Goal: Book appointment/travel/reservation

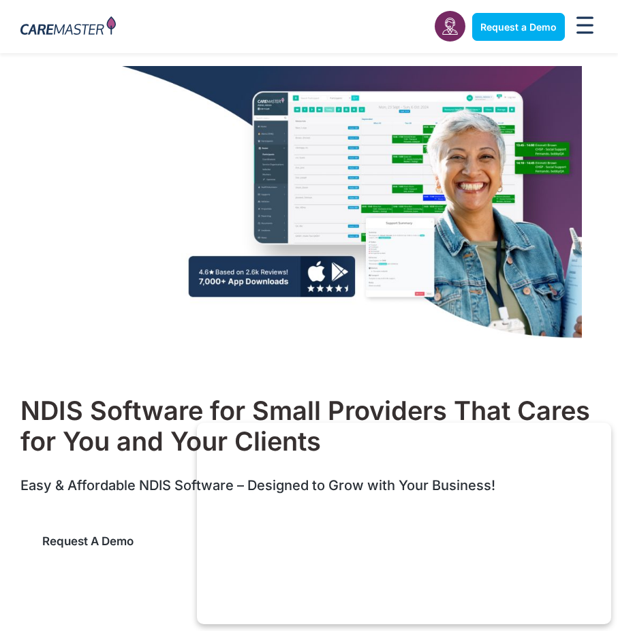
click at [99, 535] on span "Request a Demo" at bounding box center [87, 542] width 91 height 14
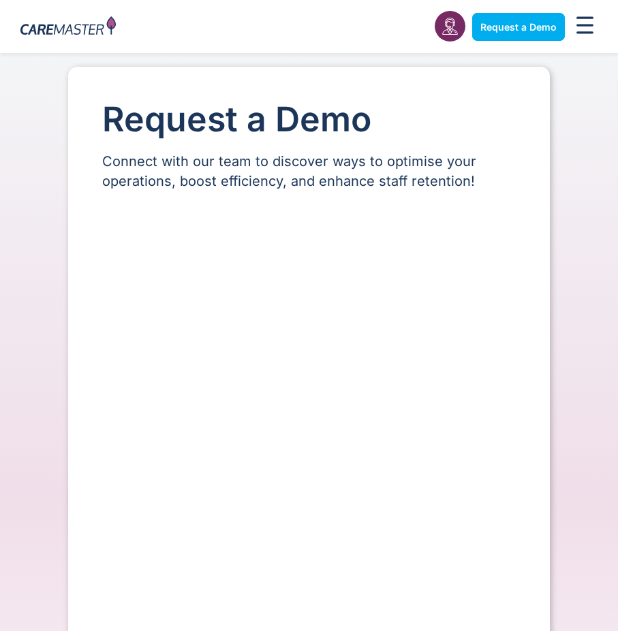
select select "**"
